Goal: Task Accomplishment & Management: Manage account settings

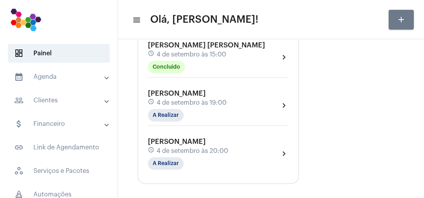
scroll to position [86, 0]
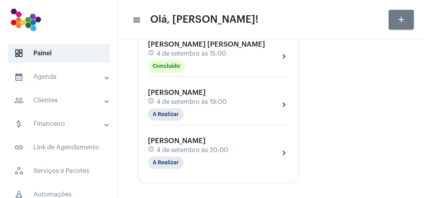
click at [261, 105] on div "[PERSON_NAME] schedule 4 de setembro às 19:00 A Realizar chevron_right" at bounding box center [218, 105] width 141 height 32
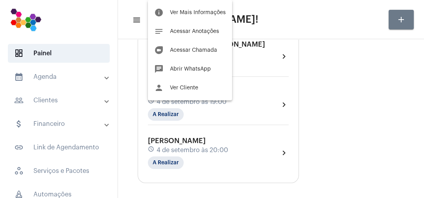
click at [184, 97] on button "person Ver Cliente" at bounding box center [190, 88] width 84 height 19
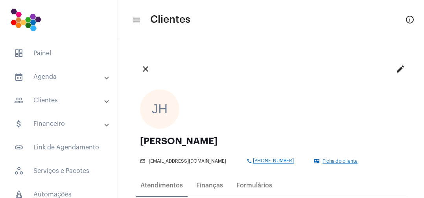
click at [395, 71] on mat-icon "edit" at bounding box center [399, 68] width 9 height 9
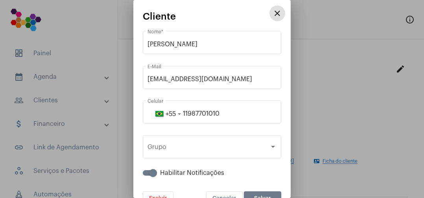
click at [275, 18] on mat-icon "close" at bounding box center [276, 13] width 9 height 9
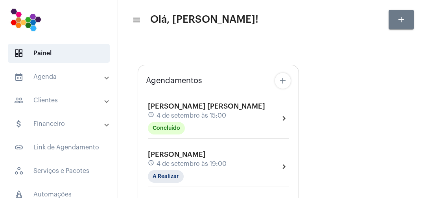
type input "[URL][DOMAIN_NAME]"
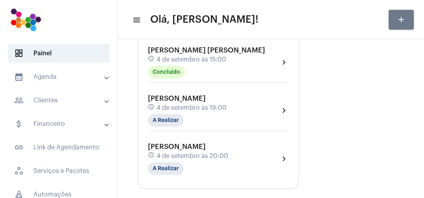
scroll to position [80, 0]
click at [233, 112] on div "[PERSON_NAME] schedule 4 de setembro às 19:00 A Realizar chevron_right" at bounding box center [218, 110] width 141 height 32
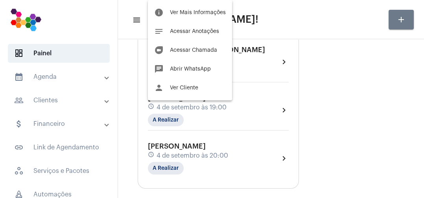
click at [211, 15] on span "Ver Mais Informações" at bounding box center [198, 13] width 56 height 6
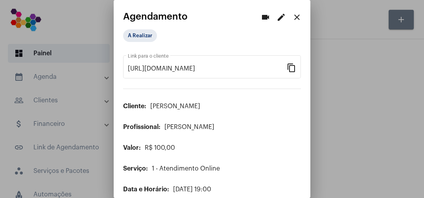
click at [279, 22] on mat-icon "edit" at bounding box center [280, 17] width 9 height 9
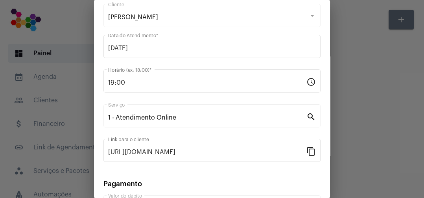
scroll to position [103, 0]
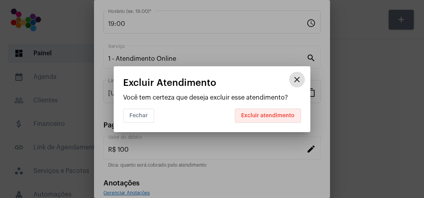
click at [283, 119] on span "Excluir atendimento" at bounding box center [267, 116] width 53 height 6
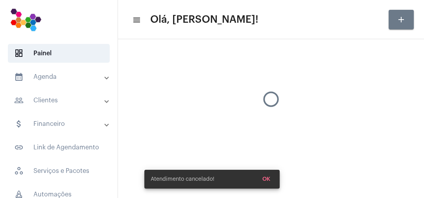
click at [268, 137] on mat-sidenav-content "menu Olá, [PERSON_NAME]! add" at bounding box center [271, 99] width 306 height 198
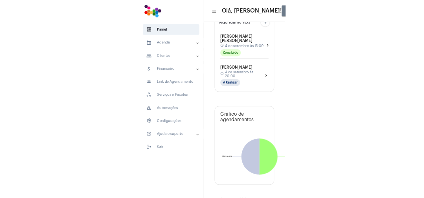
scroll to position [57, 0]
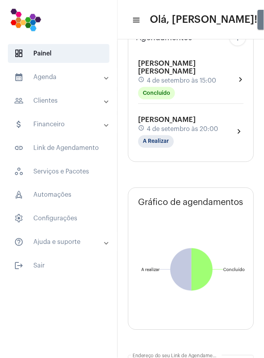
click at [137, 23] on mat-icon "menu" at bounding box center [136, 19] width 8 height 9
